Goal: Task Accomplishment & Management: Complete application form

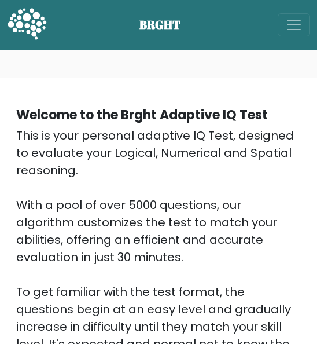
scroll to position [385, 0]
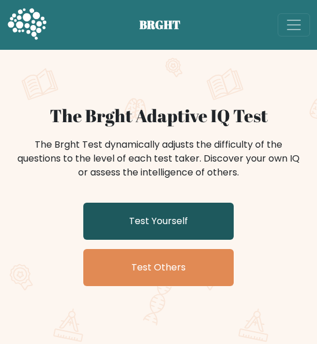
click at [192, 215] on link "Test Yourself" at bounding box center [158, 221] width 151 height 37
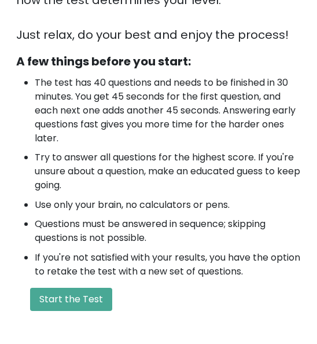
scroll to position [559, 0]
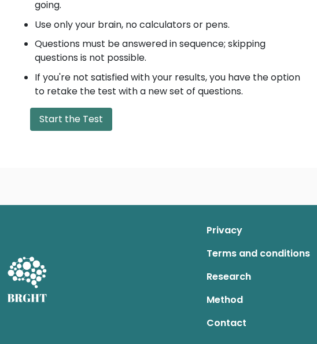
click at [92, 130] on button "Start the Test" at bounding box center [71, 119] width 82 height 23
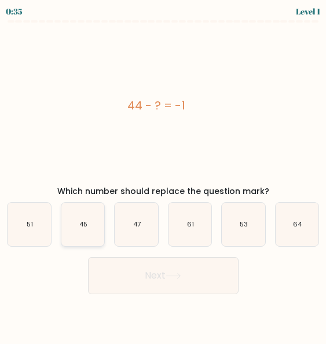
click at [79, 221] on icon "45" at bounding box center [82, 224] width 43 height 43
click at [163, 175] on input "b. 45" at bounding box center [163, 173] width 1 height 3
radio input "true"
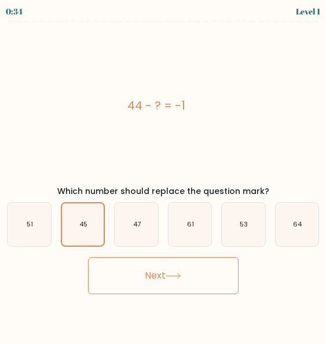
click at [150, 282] on button "Next" at bounding box center [163, 275] width 151 height 37
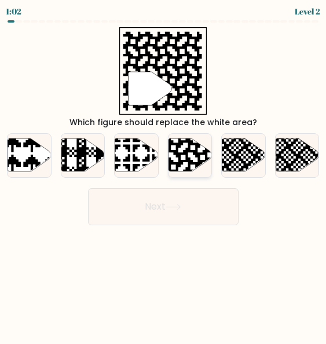
click at [183, 159] on icon at bounding box center [190, 154] width 43 height 33
click at [164, 172] on input "d." at bounding box center [163, 173] width 1 height 3
radio input "true"
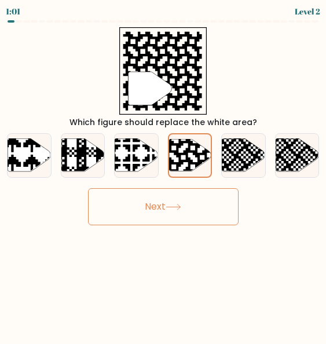
click at [185, 196] on button "Next" at bounding box center [163, 206] width 151 height 37
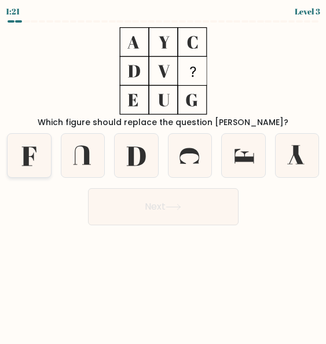
click at [23, 155] on icon at bounding box center [29, 155] width 43 height 43
click at [163, 172] on input "a." at bounding box center [163, 173] width 1 height 3
radio input "true"
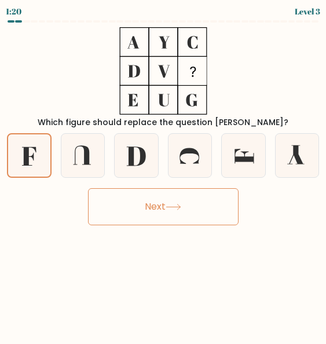
click at [171, 214] on button "Next" at bounding box center [163, 206] width 151 height 37
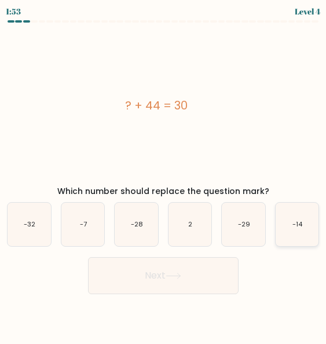
click at [286, 225] on icon "-14" at bounding box center [297, 224] width 43 height 43
click at [164, 175] on input "f. -14" at bounding box center [163, 173] width 1 height 3
radio input "true"
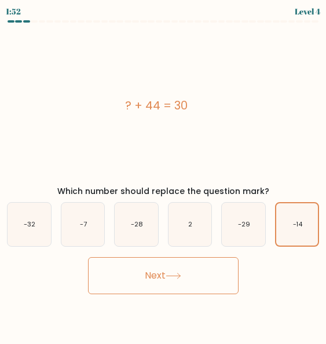
click at [200, 268] on button "Next" at bounding box center [163, 275] width 151 height 37
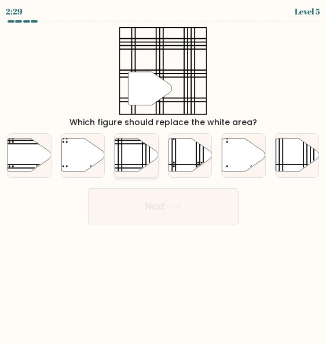
click at [136, 155] on icon at bounding box center [136, 154] width 43 height 33
click at [163, 172] on input "c." at bounding box center [163, 173] width 1 height 3
radio input "true"
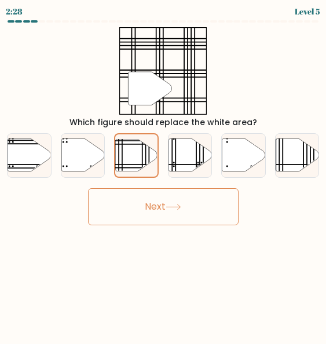
click at [155, 199] on button "Next" at bounding box center [163, 206] width 151 height 37
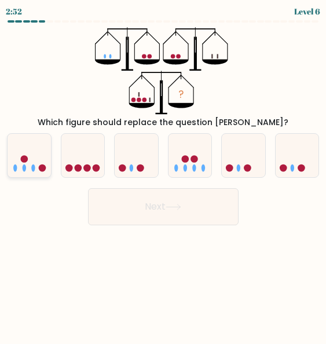
click at [31, 166] on icon at bounding box center [29, 155] width 43 height 36
click at [163, 172] on input "a." at bounding box center [163, 173] width 1 height 3
radio input "true"
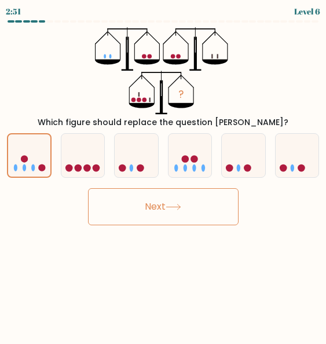
click at [149, 213] on button "Next" at bounding box center [163, 206] width 151 height 37
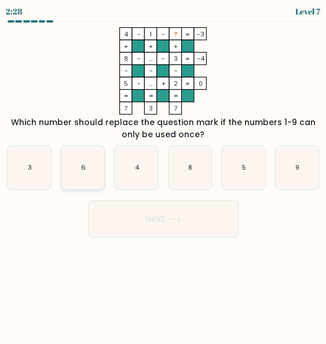
click at [90, 158] on icon "6" at bounding box center [82, 167] width 43 height 43
click at [163, 172] on input "b. 6" at bounding box center [163, 173] width 1 height 3
radio input "true"
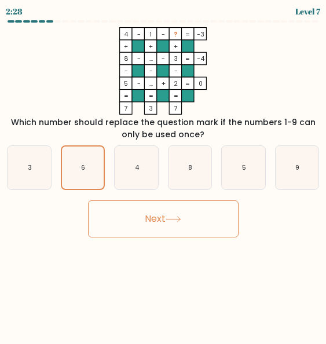
click at [156, 212] on button "Next" at bounding box center [163, 218] width 151 height 37
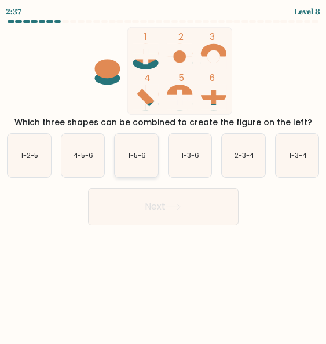
click at [133, 165] on icon "1-5-6" at bounding box center [136, 155] width 43 height 43
click at [163, 172] on input "c. 1-5-6" at bounding box center [163, 173] width 1 height 3
radio input "true"
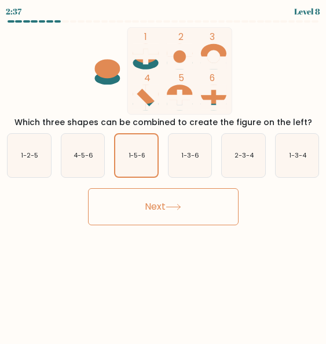
click at [154, 211] on button "Next" at bounding box center [163, 206] width 151 height 37
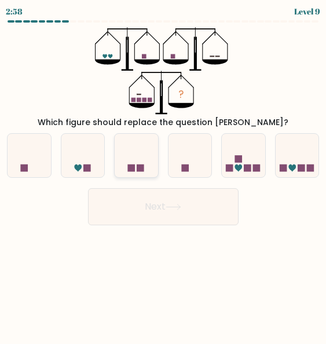
click at [138, 167] on rect at bounding box center [141, 169] width 8 height 8
click at [163, 172] on input "c." at bounding box center [163, 173] width 1 height 3
radio input "true"
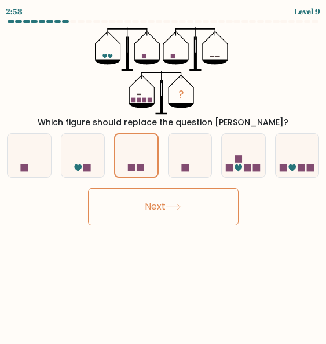
click at [160, 209] on button "Next" at bounding box center [163, 206] width 151 height 37
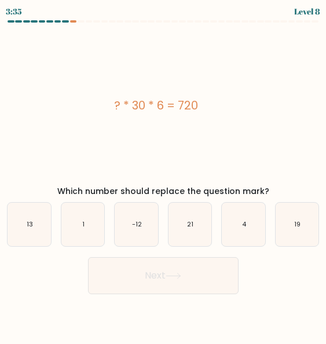
drag, startPoint x: 112, startPoint y: 107, endPoint x: 215, endPoint y: 107, distance: 103.7
click at [215, 107] on div "? * 30 * 6 = 720" at bounding box center [156, 105] width 317 height 17
copy div "? * 30 * 6 = 720"
click at [254, 232] on icon "4" at bounding box center [243, 224] width 43 height 43
click at [164, 175] on input "e. 4" at bounding box center [163, 173] width 1 height 3
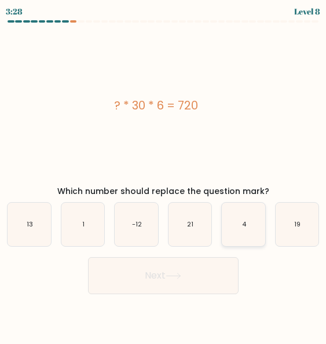
radio input "true"
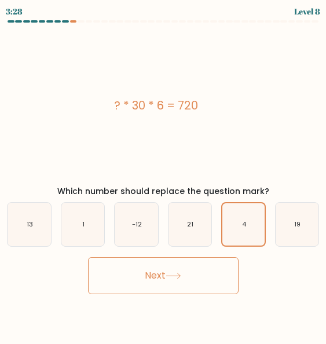
click at [187, 283] on button "Next" at bounding box center [163, 275] width 151 height 37
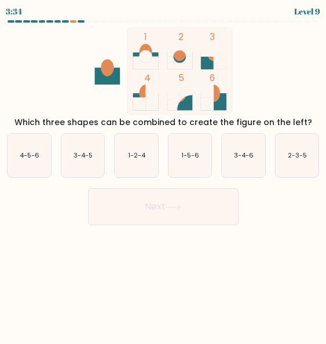
drag, startPoint x: 111, startPoint y: 38, endPoint x: 143, endPoint y: 40, distance: 32.5
click at [143, 40] on icon "1 2 3 4 5 6" at bounding box center [164, 70] width 312 height 87
drag, startPoint x: 111, startPoint y: 39, endPoint x: 240, endPoint y: 80, distance: 135.4
click at [240, 80] on icon "1 2 3 4 5 6" at bounding box center [164, 70] width 312 height 87
click at [248, 79] on icon "1 2 3 4 5 6" at bounding box center [164, 70] width 312 height 87
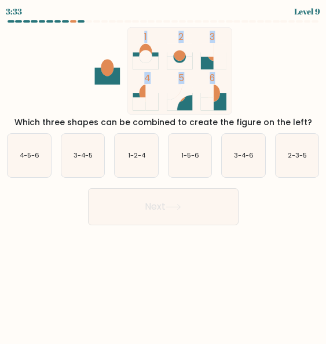
click at [248, 79] on icon "1 2 3 4 5 6" at bounding box center [164, 70] width 312 height 87
click at [271, 73] on icon "1 2 3 4 5 6" at bounding box center [164, 70] width 312 height 87
click at [237, 156] on text "3-4-6" at bounding box center [244, 155] width 20 height 9
click at [164, 172] on input "e. 3-4-6" at bounding box center [163, 173] width 1 height 3
radio input "true"
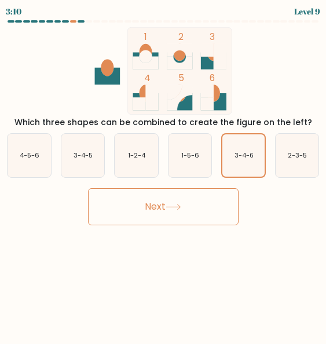
click at [188, 209] on button "Next" at bounding box center [163, 206] width 151 height 37
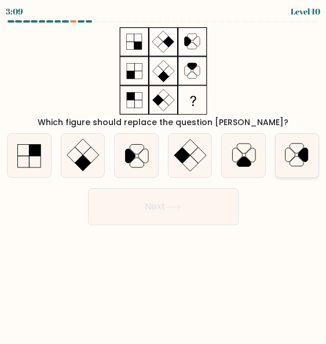
click at [306, 152] on icon at bounding box center [303, 155] width 10 height 14
click at [164, 172] on input "f." at bounding box center [163, 173] width 1 height 3
radio input "true"
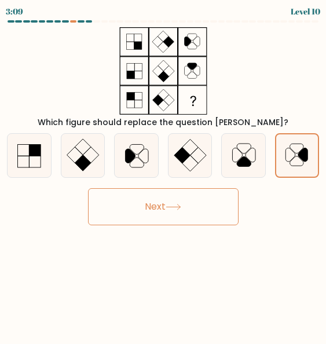
click at [195, 215] on button "Next" at bounding box center [163, 206] width 151 height 37
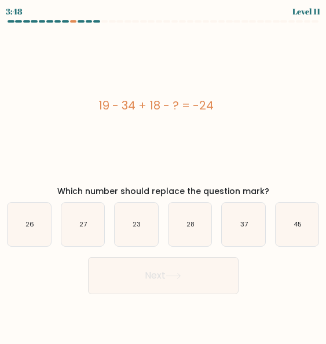
drag, startPoint x: 95, startPoint y: 106, endPoint x: 249, endPoint y: 99, distance: 153.7
click at [249, 99] on div "19 - 34 + 18 - ? = -24" at bounding box center [156, 105] width 317 height 17
copy div "19 - 34 + 18 - ? = -24"
click at [91, 229] on icon "27" at bounding box center [82, 224] width 43 height 43
click at [163, 175] on input "b. 27" at bounding box center [163, 173] width 1 height 3
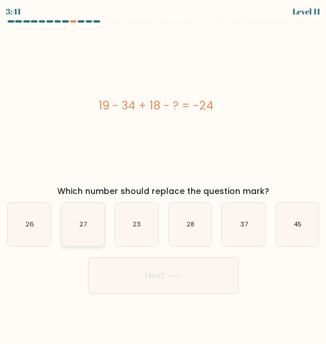
radio input "true"
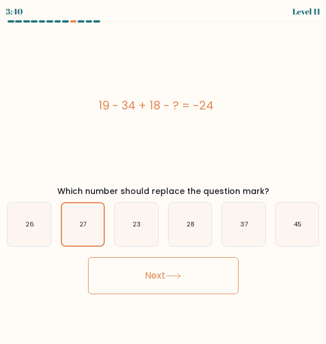
click at [149, 274] on button "Next" at bounding box center [163, 275] width 151 height 37
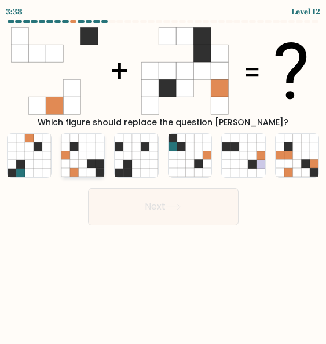
click at [88, 156] on icon at bounding box center [91, 155] width 9 height 9
click at [163, 172] on input "b." at bounding box center [163, 173] width 1 height 3
radio input "true"
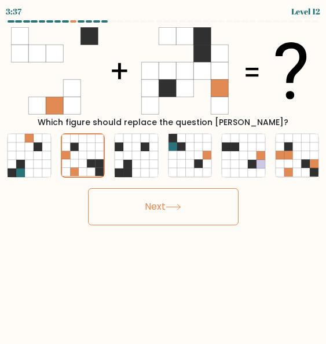
click at [151, 213] on button "Next" at bounding box center [163, 206] width 151 height 37
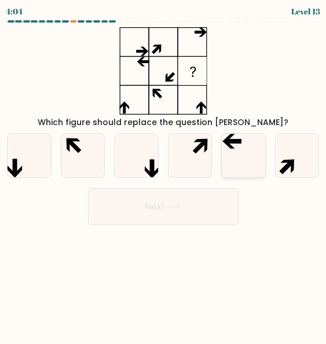
click at [244, 148] on icon at bounding box center [243, 155] width 43 height 43
click at [164, 172] on input "e." at bounding box center [163, 173] width 1 height 3
radio input "true"
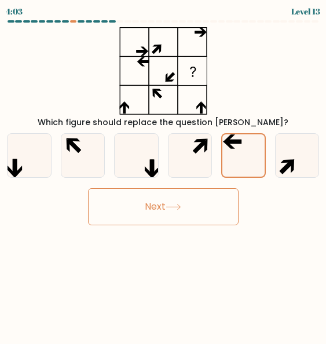
click at [204, 212] on button "Next" at bounding box center [163, 206] width 151 height 37
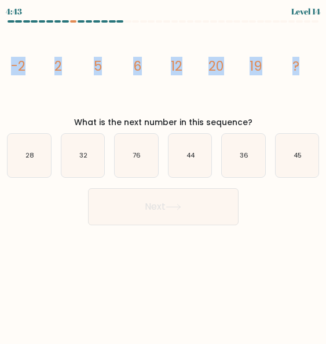
drag, startPoint x: 5, startPoint y: 63, endPoint x: 316, endPoint y: 64, distance: 311.1
click at [316, 64] on icon "image/svg+xml -2 2 5 6 12 20 19 ?" at bounding box center [163, 70] width 317 height 87
copy g "-2 2 5 6 12 20 19 ?"
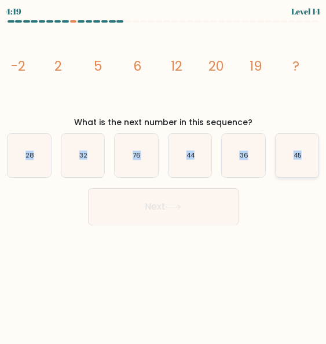
drag, startPoint x: 16, startPoint y: 156, endPoint x: 304, endPoint y: 154, distance: 287.9
click at [304, 154] on div "a. 28 b. 32 c." at bounding box center [162, 151] width 321 height 54
copy div "28 b. 32 c. 76 d. 44 e. 36 f. 45"
click at [86, 92] on icon "image/svg+xml -2 2 5 6 12 20 19 ?" at bounding box center [163, 70] width 317 height 87
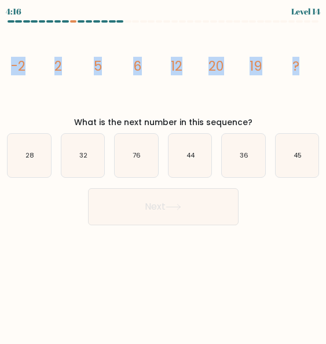
drag, startPoint x: 6, startPoint y: 64, endPoint x: 290, endPoint y: 54, distance: 284.0
click at [310, 68] on icon "image/svg+xml -2 2 5 6 12 20 19 ?" at bounding box center [163, 70] width 317 height 87
copy g "-2 2 5 6 12 20 19 ?"
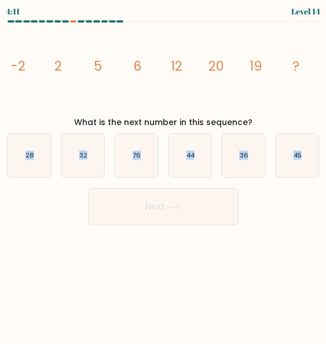
drag, startPoint x: 18, startPoint y: 154, endPoint x: 319, endPoint y: 166, distance: 301.4
click at [319, 166] on div "a. 28 b. 32 c." at bounding box center [162, 151] width 321 height 54
copy div "28 b. 32 c. 76 d. 44 e. 36 f. 45"
click at [275, 211] on div "Next" at bounding box center [163, 203] width 326 height 43
click at [194, 153] on text "44" at bounding box center [190, 155] width 9 height 9
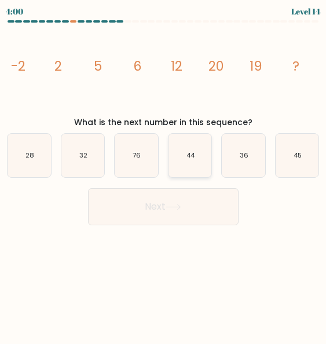
click at [164, 172] on input "d. 44" at bounding box center [163, 173] width 1 height 3
radio input "true"
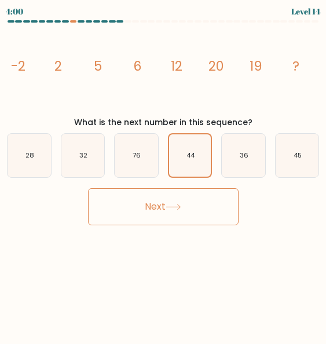
click at [181, 211] on button "Next" at bounding box center [163, 206] width 151 height 37
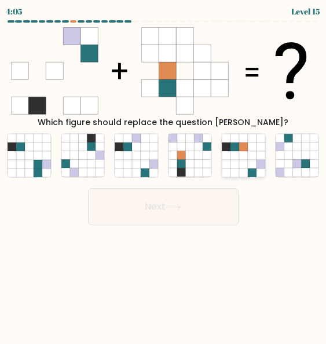
click at [240, 169] on icon at bounding box center [243, 173] width 9 height 9
click at [164, 172] on input "e." at bounding box center [163, 173] width 1 height 3
radio input "true"
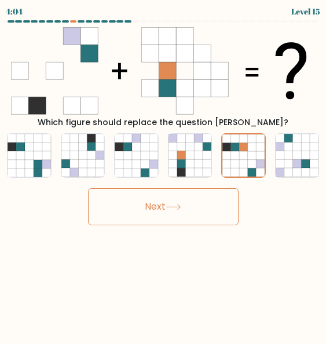
click at [184, 221] on button "Next" at bounding box center [163, 206] width 151 height 37
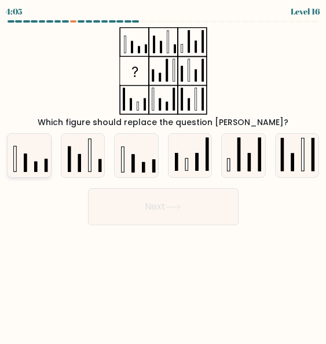
click at [26, 161] on rect at bounding box center [25, 162] width 2 height 17
click at [163, 172] on input "a." at bounding box center [163, 173] width 1 height 3
radio input "true"
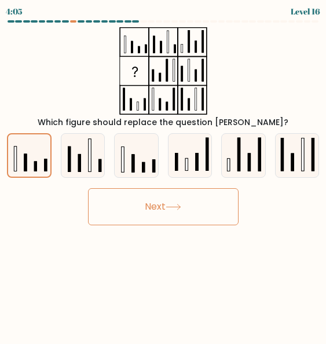
click at [191, 212] on button "Next" at bounding box center [163, 206] width 151 height 37
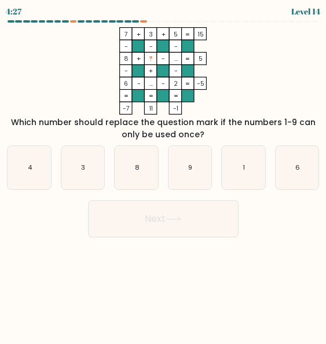
drag, startPoint x: 147, startPoint y: 30, endPoint x: 147, endPoint y: 66, distance: 36.5
click at [155, 108] on icon "7 + 3 + 5 15 - - - 8 + ? - ... 5 - + - 6 - ... - 2 = -5 = = = = -7 11 -1 =" at bounding box center [163, 70] width 317 height 87
drag, startPoint x: 114, startPoint y: 24, endPoint x: 204, endPoint y: 114, distance: 127.4
click at [204, 114] on form at bounding box center [163, 128] width 326 height 217
copy form "7 + 3 + 5 15 - - - 8 + ? - ... 5 - + - 6 - ... - 2 = -5 = = = = -7 11 -1"
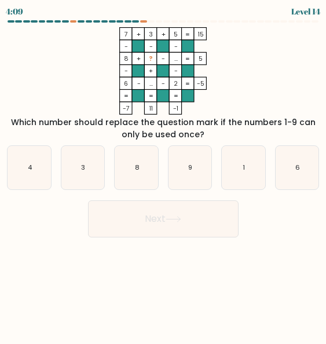
click at [251, 65] on icon "7 + 3 + 5 15 - - - 8 + ? - ... 5 - + - 6 - ... - 2 = -5 = = = = -7 11 -1 =" at bounding box center [163, 70] width 317 height 87
click at [122, 168] on icon "8" at bounding box center [136, 167] width 43 height 43
click at [163, 172] on input "c. 8" at bounding box center [163, 173] width 1 height 3
radio input "true"
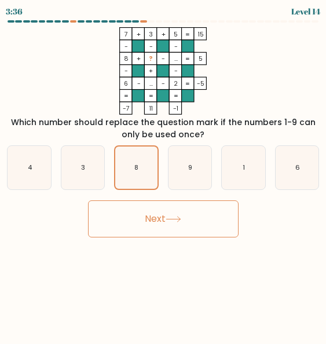
click at [163, 217] on button "Next" at bounding box center [163, 218] width 151 height 37
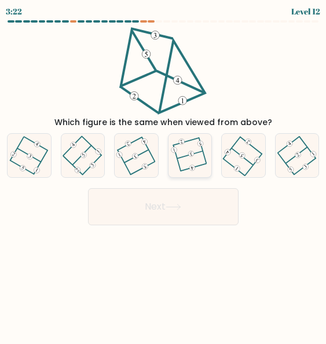
click at [200, 154] on icon at bounding box center [189, 155] width 33 height 35
click at [164, 172] on input "d." at bounding box center [163, 173] width 1 height 3
radio input "true"
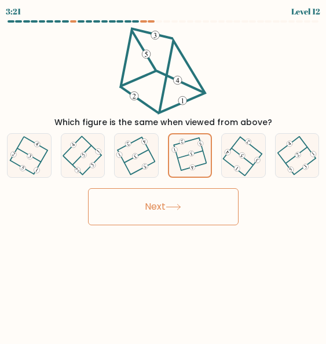
click at [182, 216] on button "Next" at bounding box center [163, 206] width 151 height 37
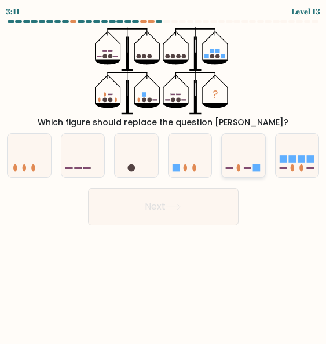
click at [226, 140] on icon at bounding box center [243, 155] width 43 height 36
click at [164, 172] on input "e." at bounding box center [163, 173] width 1 height 3
radio input "true"
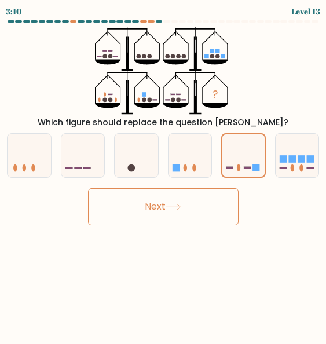
click at [210, 218] on button "Next" at bounding box center [163, 206] width 151 height 37
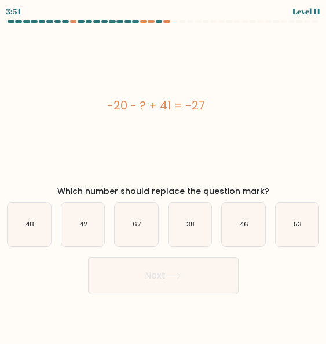
drag, startPoint x: 100, startPoint y: 100, endPoint x: 224, endPoint y: 104, distance: 124.6
click at [224, 104] on div "-20 - ? + 41 = -27" at bounding box center [156, 105] width 317 height 17
copy div "-20 - ? + 41 = -27"
click at [32, 226] on text "48" at bounding box center [29, 224] width 8 height 9
click at [163, 175] on input "a. 48" at bounding box center [163, 173] width 1 height 3
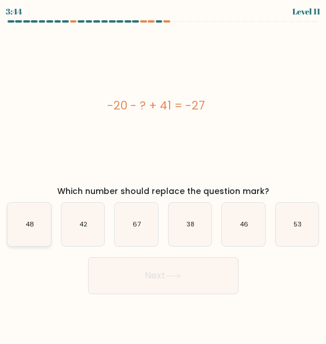
radio input "true"
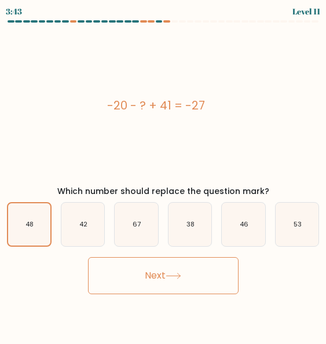
click at [181, 279] on icon at bounding box center [174, 276] width 16 height 6
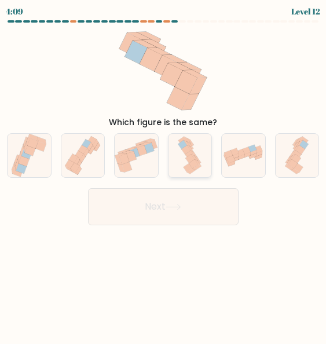
click at [185, 158] on icon at bounding box center [189, 155] width 27 height 43
click at [164, 172] on input "d." at bounding box center [163, 173] width 1 height 3
radio input "true"
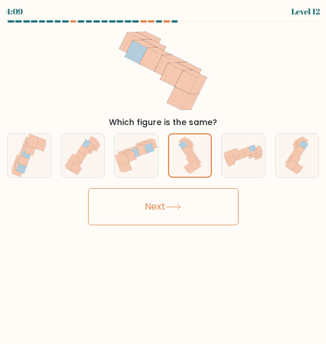
click at [191, 215] on button "Next" at bounding box center [163, 206] width 151 height 37
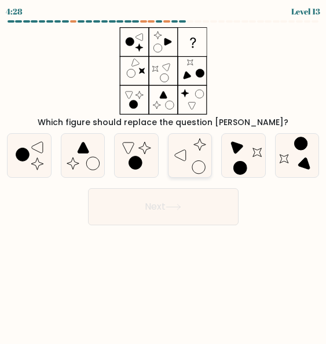
click at [171, 144] on icon at bounding box center [190, 155] width 43 height 43
click at [164, 172] on input "d." at bounding box center [163, 173] width 1 height 3
radio input "true"
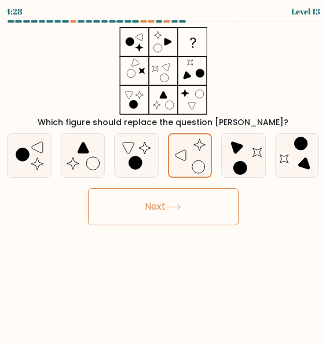
click at [199, 214] on button "Next" at bounding box center [163, 206] width 151 height 37
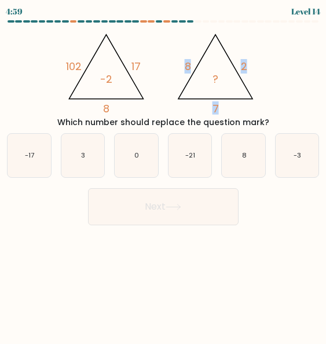
drag, startPoint x: 174, startPoint y: 61, endPoint x: 235, endPoint y: 113, distance: 80.2
click at [235, 113] on icon "@import url('https://fonts.googleapis.com/css?family=Abril+Fatface:400,100,100i…" at bounding box center [163, 70] width 201 height 87
click at [299, 87] on div "@import url('https://fonts.googleapis.com/css?family=Abril+Fatface:400,100,100i…" at bounding box center [163, 77] width 326 height 101
click at [204, 154] on icon "-21" at bounding box center [190, 155] width 43 height 43
click at [164, 172] on input "d. -21" at bounding box center [163, 173] width 1 height 3
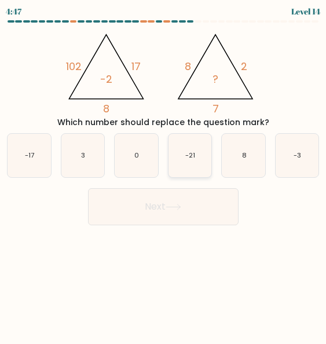
radio input "true"
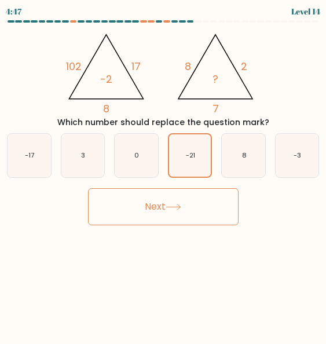
click at [200, 223] on button "Next" at bounding box center [163, 206] width 151 height 37
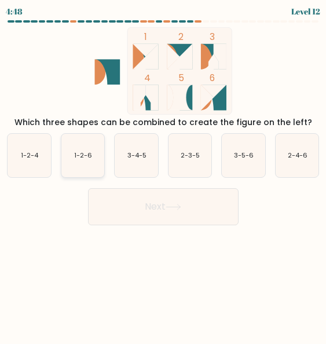
click at [97, 149] on icon "1-2-6" at bounding box center [82, 155] width 43 height 43
click at [163, 172] on input "b. 1-2-6" at bounding box center [163, 173] width 1 height 3
radio input "true"
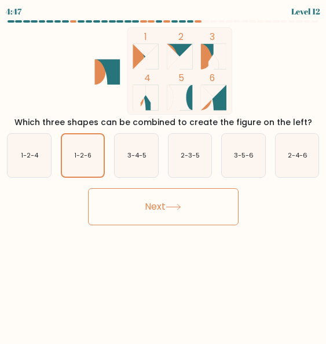
click at [190, 217] on button "Next" at bounding box center [163, 206] width 151 height 37
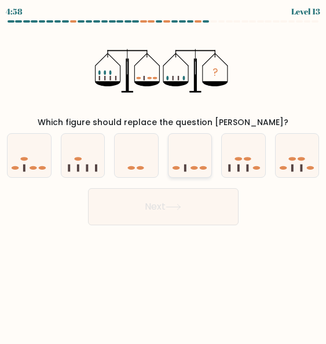
click at [195, 152] on icon at bounding box center [190, 155] width 43 height 36
click at [164, 172] on input "d." at bounding box center [163, 173] width 1 height 3
radio input "true"
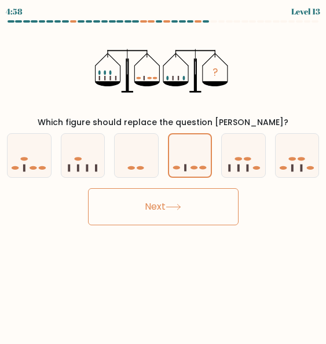
click at [215, 225] on body "4:58 Level 13" at bounding box center [163, 172] width 326 height 344
click at [206, 207] on button "Next" at bounding box center [163, 206] width 151 height 37
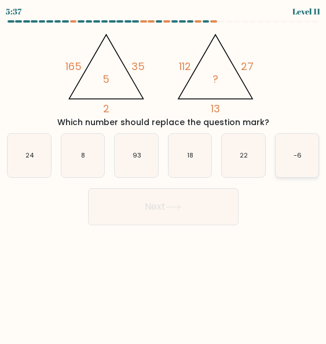
click at [293, 170] on icon "-6" at bounding box center [297, 155] width 43 height 43
click at [164, 172] on input "f. -6" at bounding box center [163, 173] width 1 height 3
radio input "true"
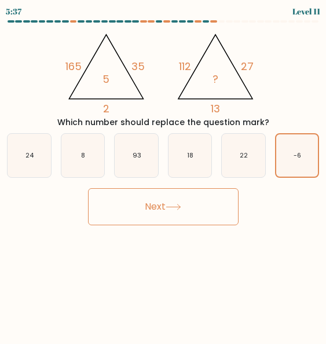
click at [222, 202] on button "Next" at bounding box center [163, 206] width 151 height 37
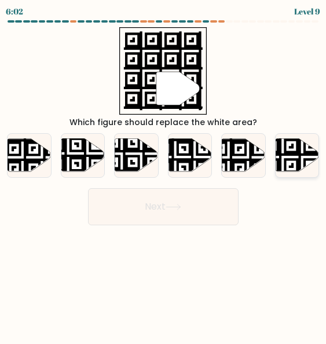
click at [288, 156] on icon at bounding box center [282, 137] width 78 height 78
click at [164, 172] on input "f." at bounding box center [163, 173] width 1 height 3
radio input "true"
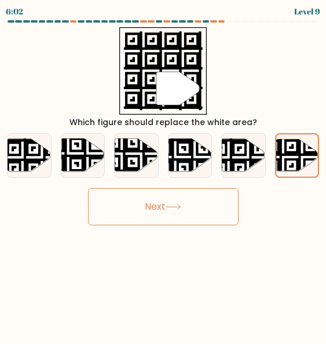
click at [193, 200] on button "Next" at bounding box center [163, 206] width 151 height 37
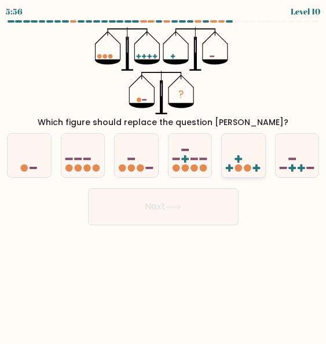
click at [247, 160] on icon at bounding box center [243, 155] width 43 height 36
click at [164, 172] on input "e." at bounding box center [163, 173] width 1 height 3
radio input "true"
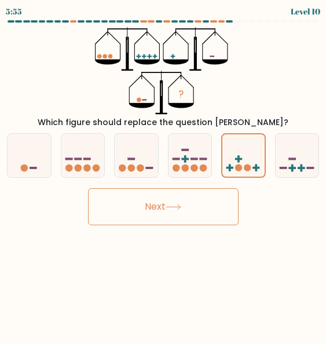
click at [194, 202] on button "Next" at bounding box center [163, 206] width 151 height 37
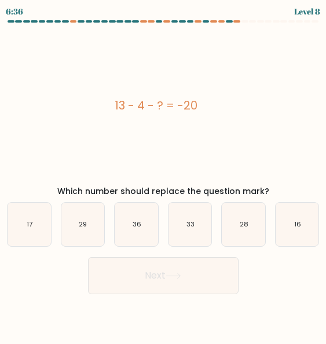
drag, startPoint x: 119, startPoint y: 105, endPoint x: 206, endPoint y: 5, distance: 133.1
click at [224, 108] on div "13 - 4 - ? = -20" at bounding box center [156, 105] width 317 height 17
copy div "13 - 4 - ? = -20"
click at [74, 230] on icon "29" at bounding box center [82, 224] width 43 height 43
click at [163, 175] on input "b. 29" at bounding box center [163, 173] width 1 height 3
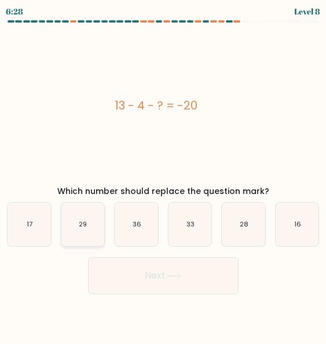
radio input "true"
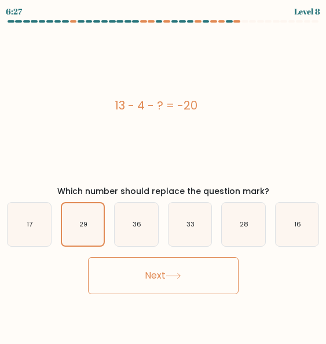
click at [127, 266] on button "Next" at bounding box center [163, 275] width 151 height 37
click at [180, 273] on icon at bounding box center [174, 276] width 16 height 6
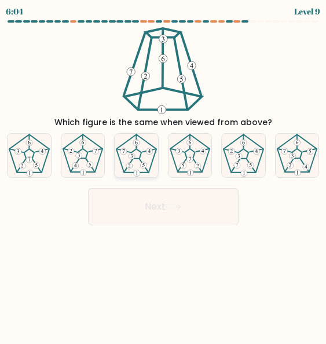
click at [133, 159] on icon at bounding box center [136, 155] width 43 height 43
click at [163, 172] on input "c." at bounding box center [163, 173] width 1 height 3
radio input "true"
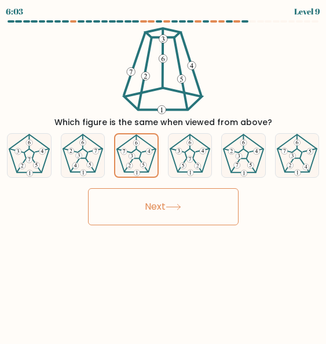
click at [144, 197] on button "Next" at bounding box center [163, 206] width 151 height 37
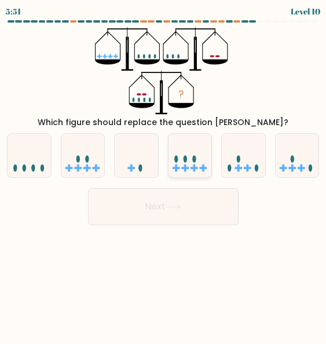
click at [178, 162] on icon at bounding box center [190, 155] width 43 height 36
click at [164, 172] on input "d." at bounding box center [163, 173] width 1 height 3
radio input "true"
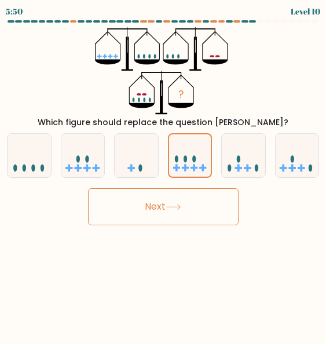
click at [189, 206] on button "Next" at bounding box center [163, 206] width 151 height 37
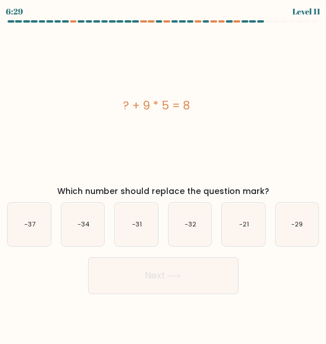
drag, startPoint x: 122, startPoint y: 104, endPoint x: 184, endPoint y: 41, distance: 88.5
click at [231, 107] on div "? + 9 * 5 = 8" at bounding box center [156, 105] width 317 height 17
copy div "? + 9 * 5 = 8"
click at [82, 229] on text "-34" at bounding box center [83, 224] width 12 height 9
click at [163, 175] on input "b. -34" at bounding box center [163, 173] width 1 height 3
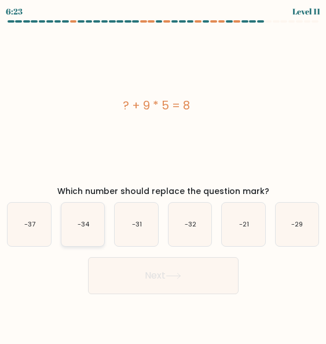
radio input "true"
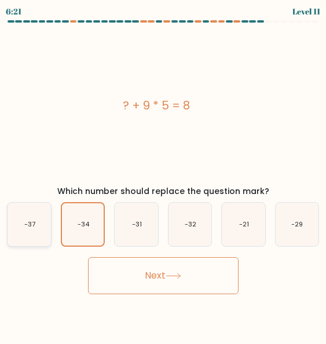
click at [36, 223] on icon "-37" at bounding box center [29, 224] width 43 height 43
click at [163, 175] on input "a. -37" at bounding box center [163, 173] width 1 height 3
radio input "true"
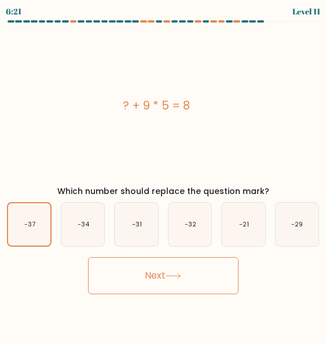
click at [148, 269] on button "Next" at bounding box center [163, 275] width 151 height 37
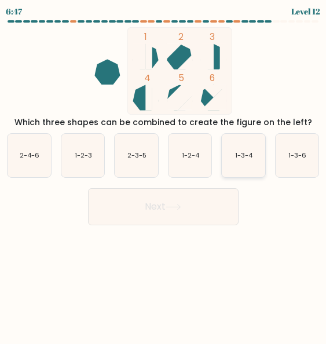
click at [241, 151] on text "1-3-4" at bounding box center [244, 155] width 18 height 9
click at [164, 172] on input "e. 1-3-4" at bounding box center [163, 173] width 1 height 3
radio input "true"
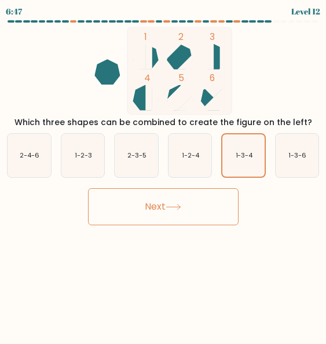
click at [196, 196] on button "Next" at bounding box center [163, 206] width 151 height 37
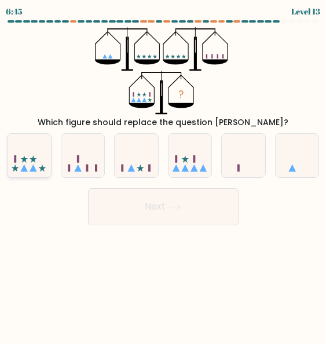
click at [28, 149] on icon at bounding box center [29, 155] width 43 height 36
click at [163, 172] on input "a." at bounding box center [163, 173] width 1 height 3
radio input "true"
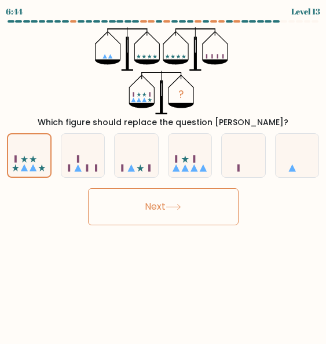
click at [127, 199] on button "Next" at bounding box center [163, 206] width 151 height 37
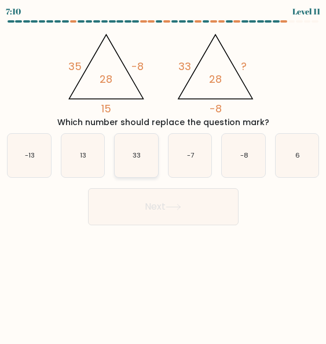
click at [150, 154] on icon "33" at bounding box center [136, 155] width 43 height 43
click at [163, 172] on input "c. 33" at bounding box center [163, 173] width 1 height 3
radio input "true"
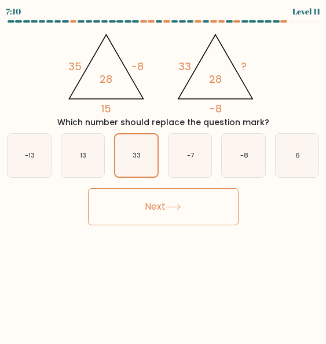
click at [174, 210] on button "Next" at bounding box center [163, 206] width 151 height 37
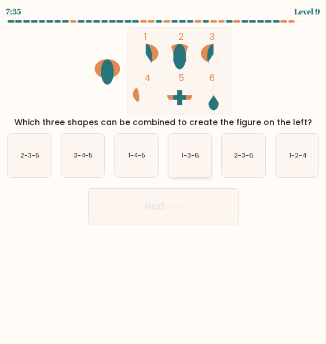
click at [193, 159] on text "1-3-6" at bounding box center [190, 155] width 18 height 9
click at [164, 172] on input "d. 1-3-6" at bounding box center [163, 173] width 1 height 3
radio input "true"
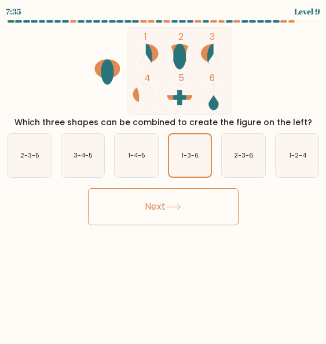
click at [188, 209] on button "Next" at bounding box center [163, 206] width 151 height 37
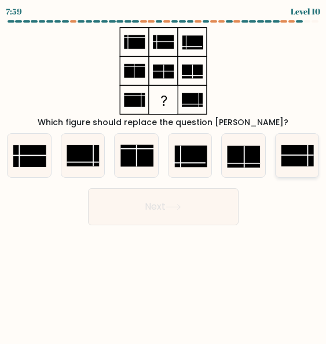
click at [290, 156] on rect at bounding box center [297, 156] width 32 height 22
click at [164, 172] on input "f." at bounding box center [163, 173] width 1 height 3
radio input "true"
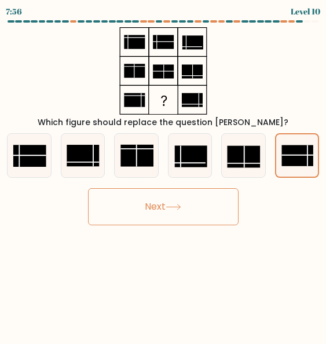
click at [184, 202] on button "Next" at bounding box center [163, 206] width 151 height 37
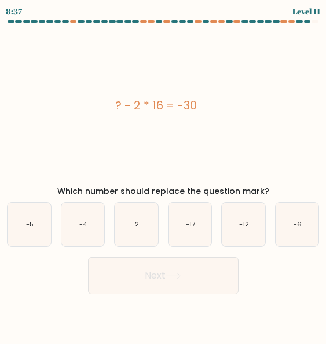
drag, startPoint x: 114, startPoint y: 108, endPoint x: 209, endPoint y: 105, distance: 94.5
click at [209, 105] on div "? - 2 * 16 = -30" at bounding box center [156, 105] width 317 height 17
click at [143, 215] on icon "2" at bounding box center [136, 224] width 43 height 43
click at [163, 175] on input "c. 2" at bounding box center [163, 173] width 1 height 3
radio input "true"
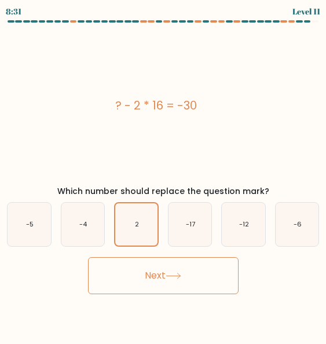
click at [182, 270] on button "Next" at bounding box center [163, 275] width 151 height 37
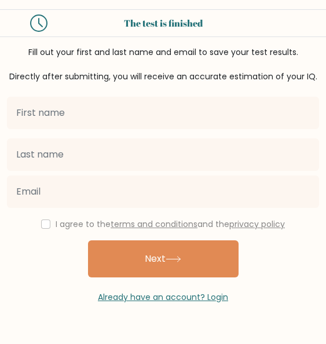
click at [135, 116] on input "text" at bounding box center [163, 113] width 312 height 32
type input "Jhon Derick"
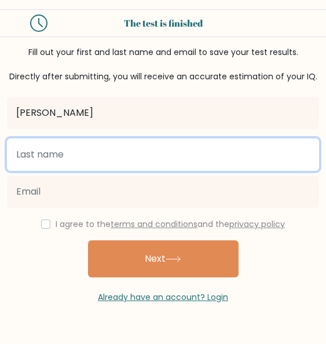
click at [103, 163] on input "text" at bounding box center [163, 154] width 312 height 32
type input "[PERSON_NAME]"
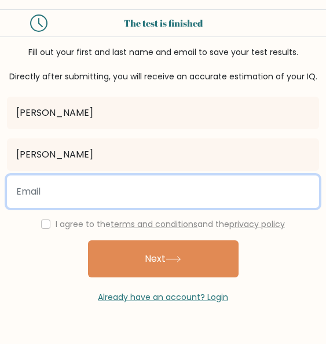
click at [85, 198] on input "email" at bounding box center [163, 192] width 312 height 32
type input "elyjhonderick@gmail.com"
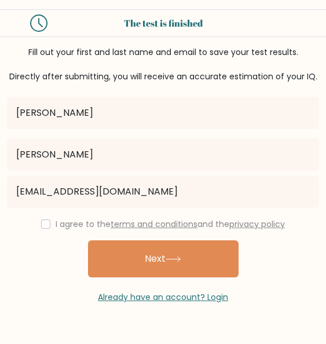
click at [56, 224] on label "I agree to the terms and conditions and the privacy policy" at bounding box center [170, 224] width 229 height 12
click at [45, 224] on input "checkbox" at bounding box center [45, 224] width 9 height 9
checkbox input "true"
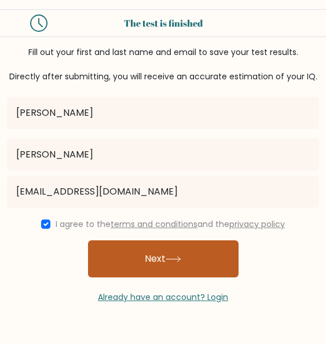
click at [155, 259] on button "Next" at bounding box center [163, 258] width 151 height 37
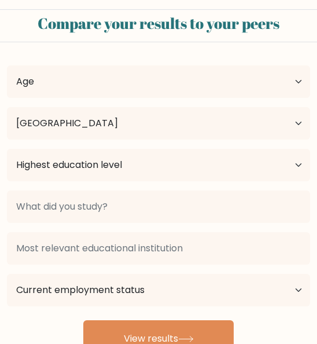
select select "PH"
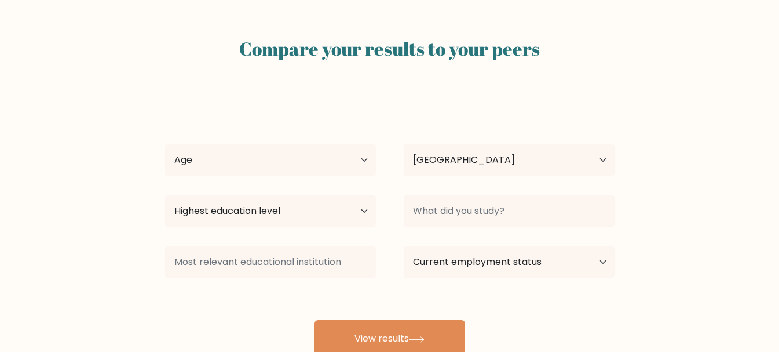
scroll to position [58, 0]
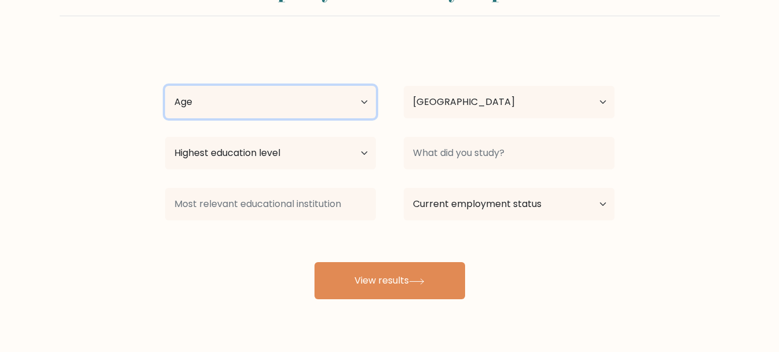
click at [317, 108] on select "Age Under [DEMOGRAPHIC_DATA] [DEMOGRAPHIC_DATA] [DEMOGRAPHIC_DATA] [DEMOGRAPHIC…" at bounding box center [270, 102] width 211 height 32
select select "25_34"
click at [165, 86] on select "Age Under [DEMOGRAPHIC_DATA] [DEMOGRAPHIC_DATA] [DEMOGRAPHIC_DATA] [DEMOGRAPHIC…" at bounding box center [270, 102] width 211 height 32
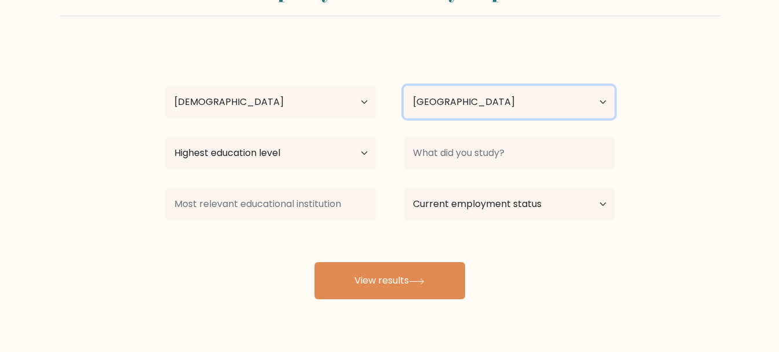
click at [317, 101] on select "Country [GEOGRAPHIC_DATA] [GEOGRAPHIC_DATA] [GEOGRAPHIC_DATA] [US_STATE] [GEOGR…" at bounding box center [509, 102] width 211 height 32
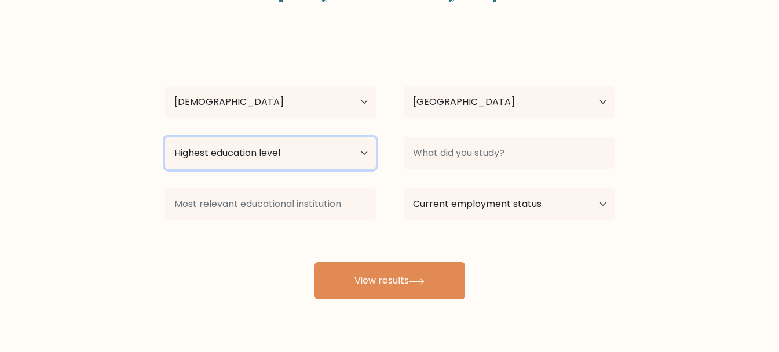
click at [287, 159] on select "Highest education level No schooling Primary Lower Secondary Upper Secondary Oc…" at bounding box center [270, 153] width 211 height 32
select select "bachelors_degree"
click at [165, 137] on select "Highest education level No schooling Primary Lower Secondary Upper Secondary Oc…" at bounding box center [270, 153] width 211 height 32
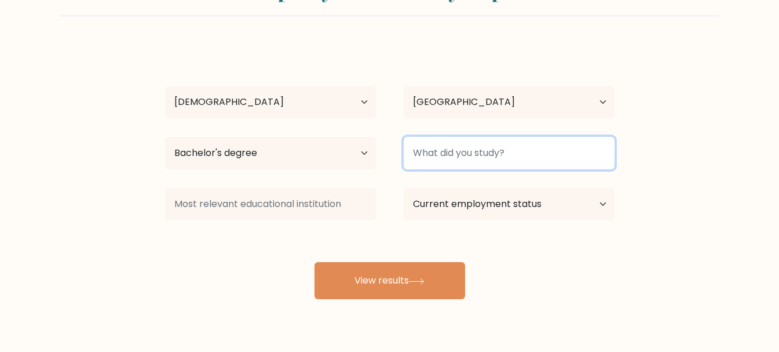
click at [317, 158] on input at bounding box center [509, 153] width 211 height 32
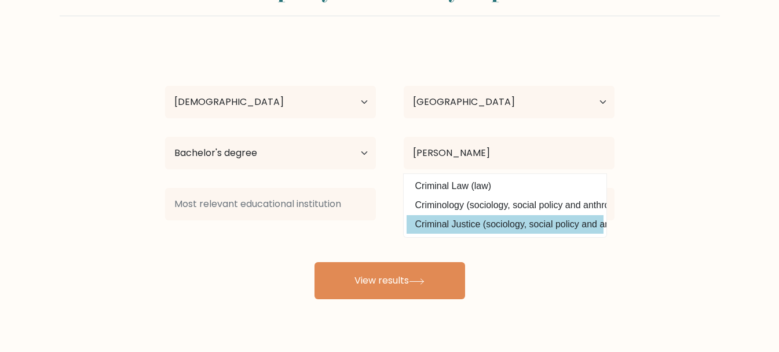
click at [317, 225] on option "Criminal Justice (sociology, social policy and anthropology)" at bounding box center [505, 224] width 197 height 19
type input "Criminal Justice"
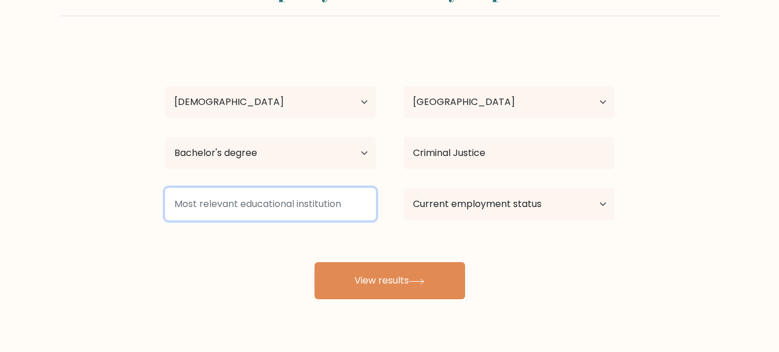
click at [317, 202] on input at bounding box center [270, 204] width 211 height 32
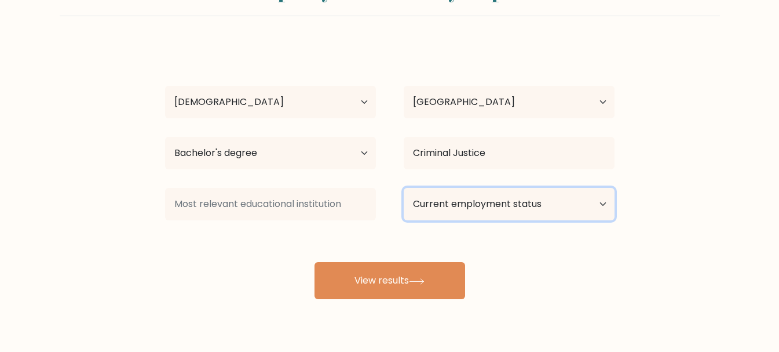
click at [317, 206] on select "Current employment status Employed Student Retired Other / prefer not to answer" at bounding box center [509, 204] width 211 height 32
select select "other"
click at [317, 188] on select "Current employment status Employed Student Retired Other / prefer not to answer" at bounding box center [509, 204] width 211 height 32
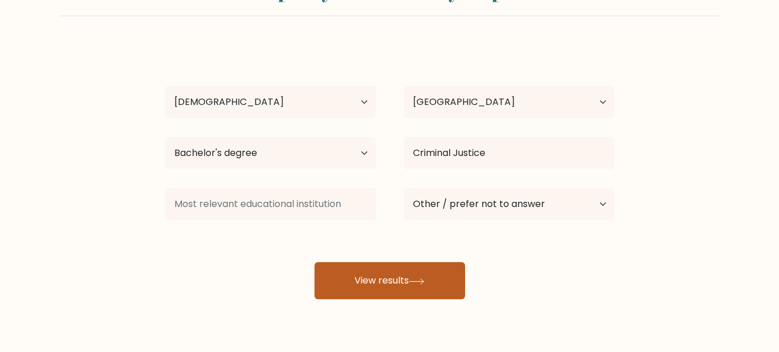
click at [317, 287] on button "View results" at bounding box center [390, 280] width 151 height 37
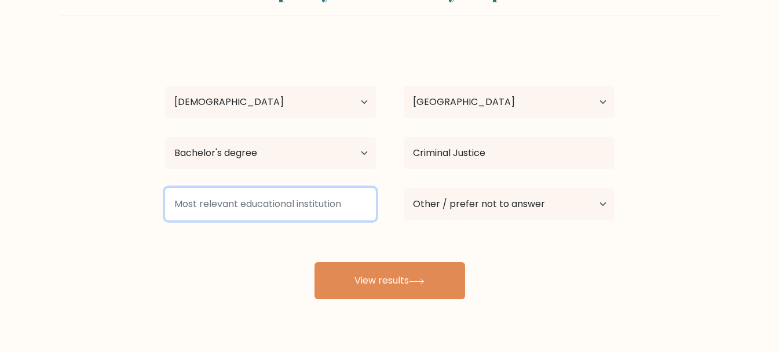
click at [298, 207] on input at bounding box center [270, 204] width 211 height 32
click at [317, 200] on input at bounding box center [270, 204] width 211 height 32
click at [261, 203] on input at bounding box center [270, 204] width 211 height 32
drag, startPoint x: 177, startPoint y: 200, endPoint x: 352, endPoint y: 209, distance: 175.2
click at [317, 209] on input at bounding box center [270, 204] width 211 height 32
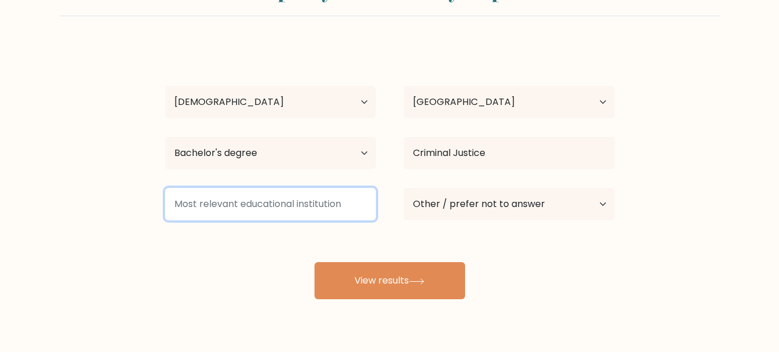
drag, startPoint x: 349, startPoint y: 204, endPoint x: 272, endPoint y: 198, distance: 77.9
click at [317, 204] on input at bounding box center [270, 204] width 211 height 32
click at [281, 214] on input at bounding box center [270, 204] width 211 height 32
type input "p"
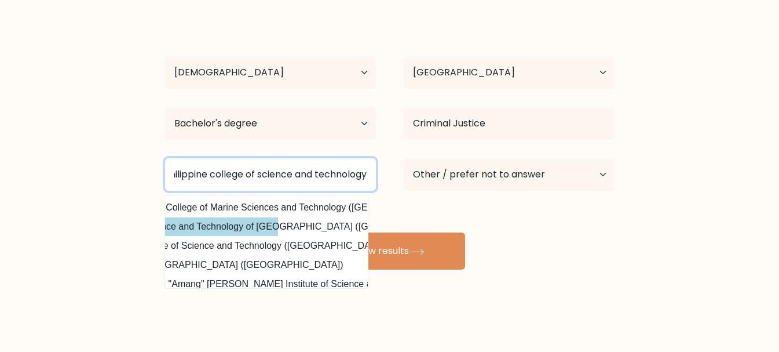
scroll to position [58, 87]
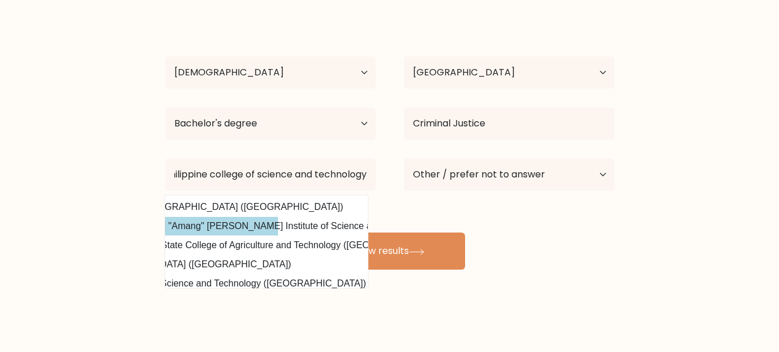
click at [259, 217] on option "Eulogio "Amang" Rodriguez Institute of Science and Technology (Philippines)" at bounding box center [179, 226] width 197 height 19
type input "[PERSON_NAME] "Amang" [PERSON_NAME] Institute of Science and Technology"
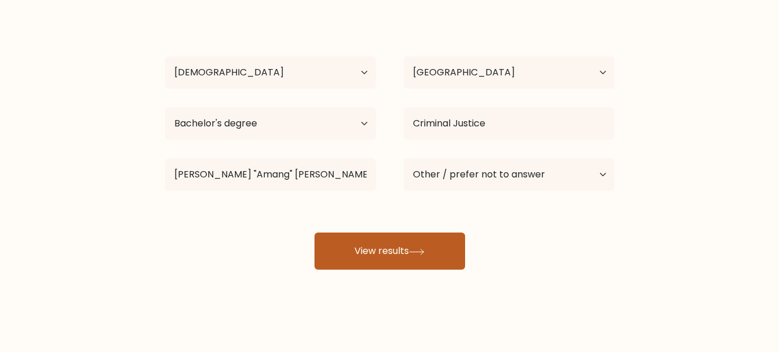
click at [317, 244] on button "View results" at bounding box center [390, 250] width 151 height 37
